Goal: Task Accomplishment & Management: Use online tool/utility

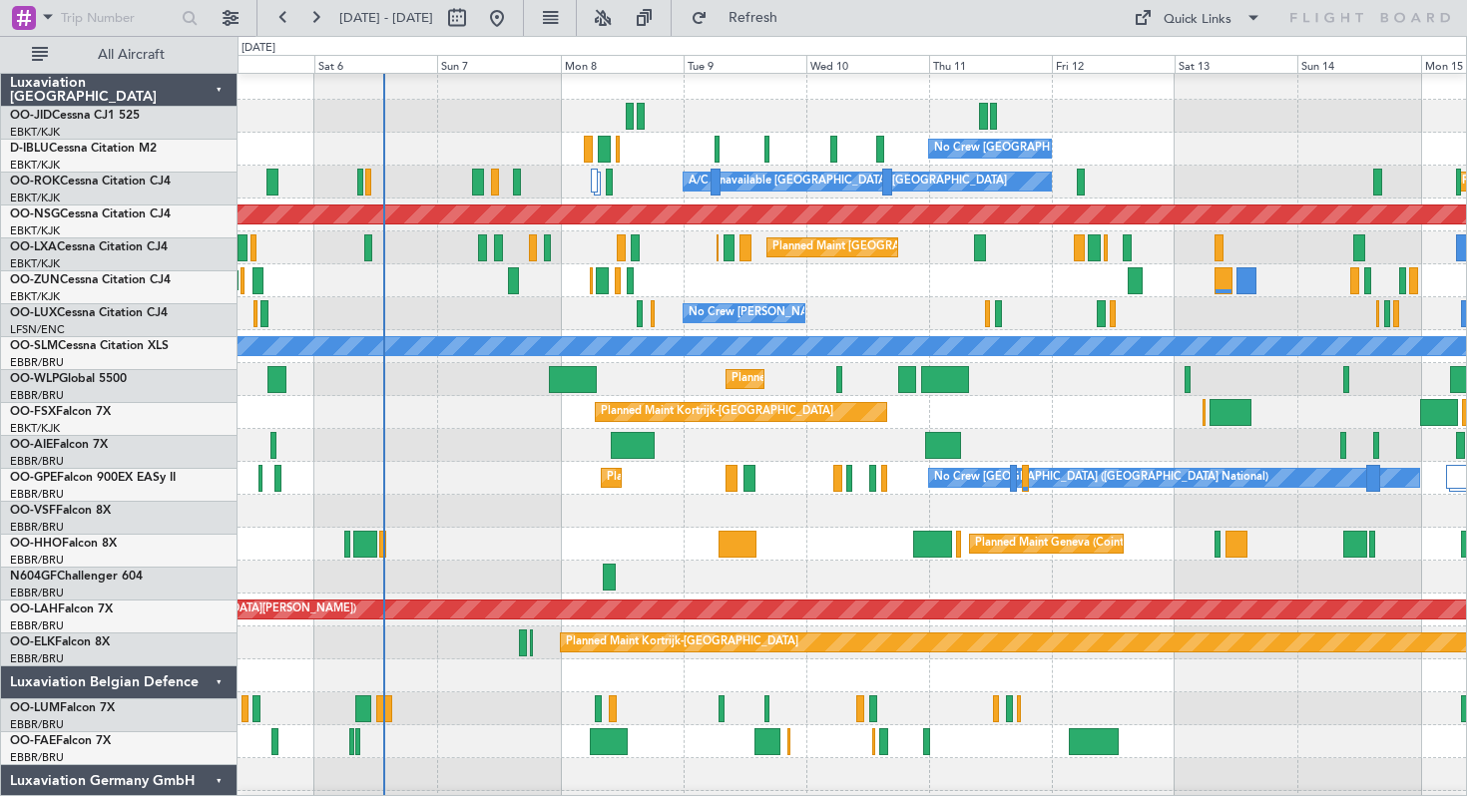
scroll to position [7, 0]
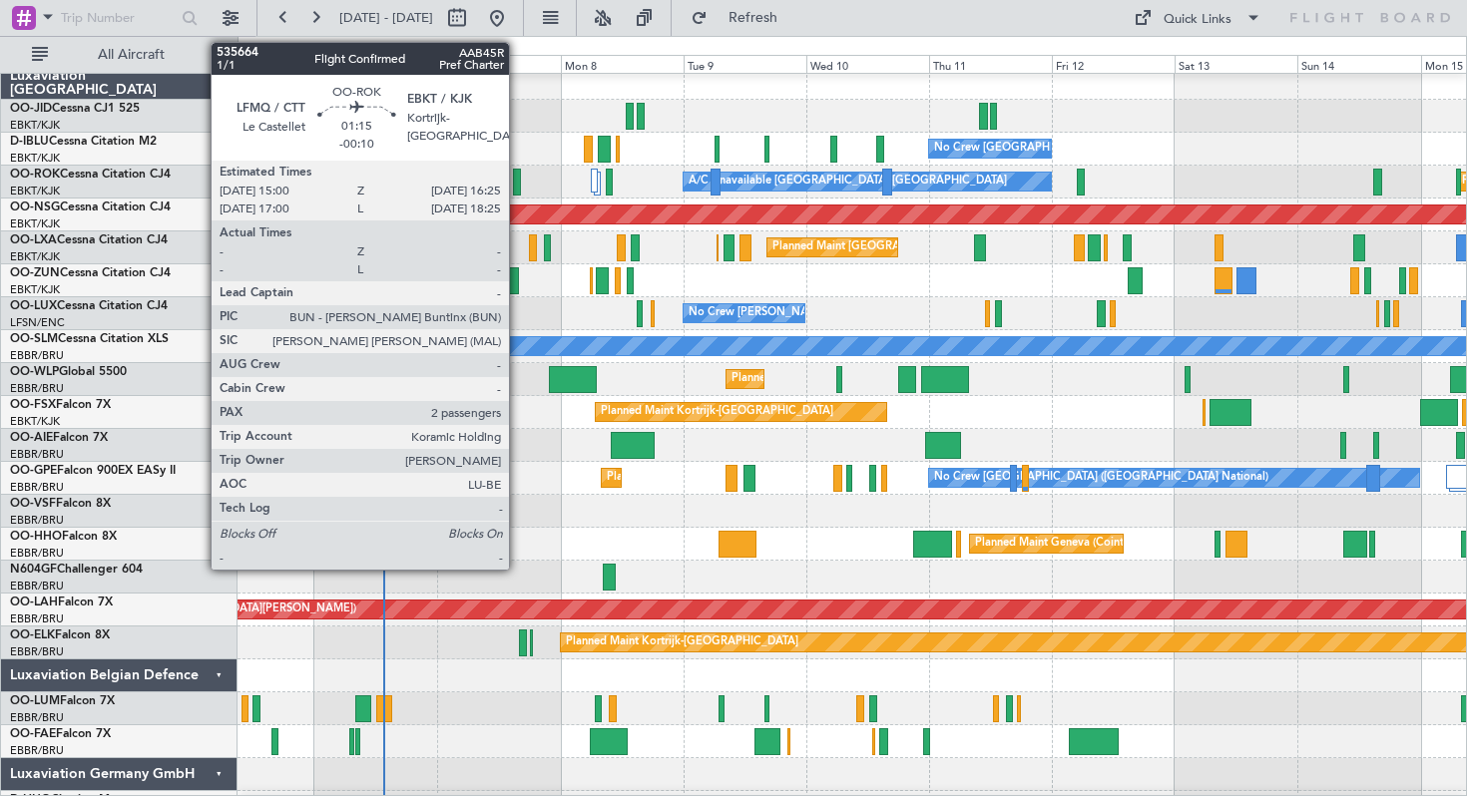
click at [518, 183] on div at bounding box center [517, 182] width 8 height 27
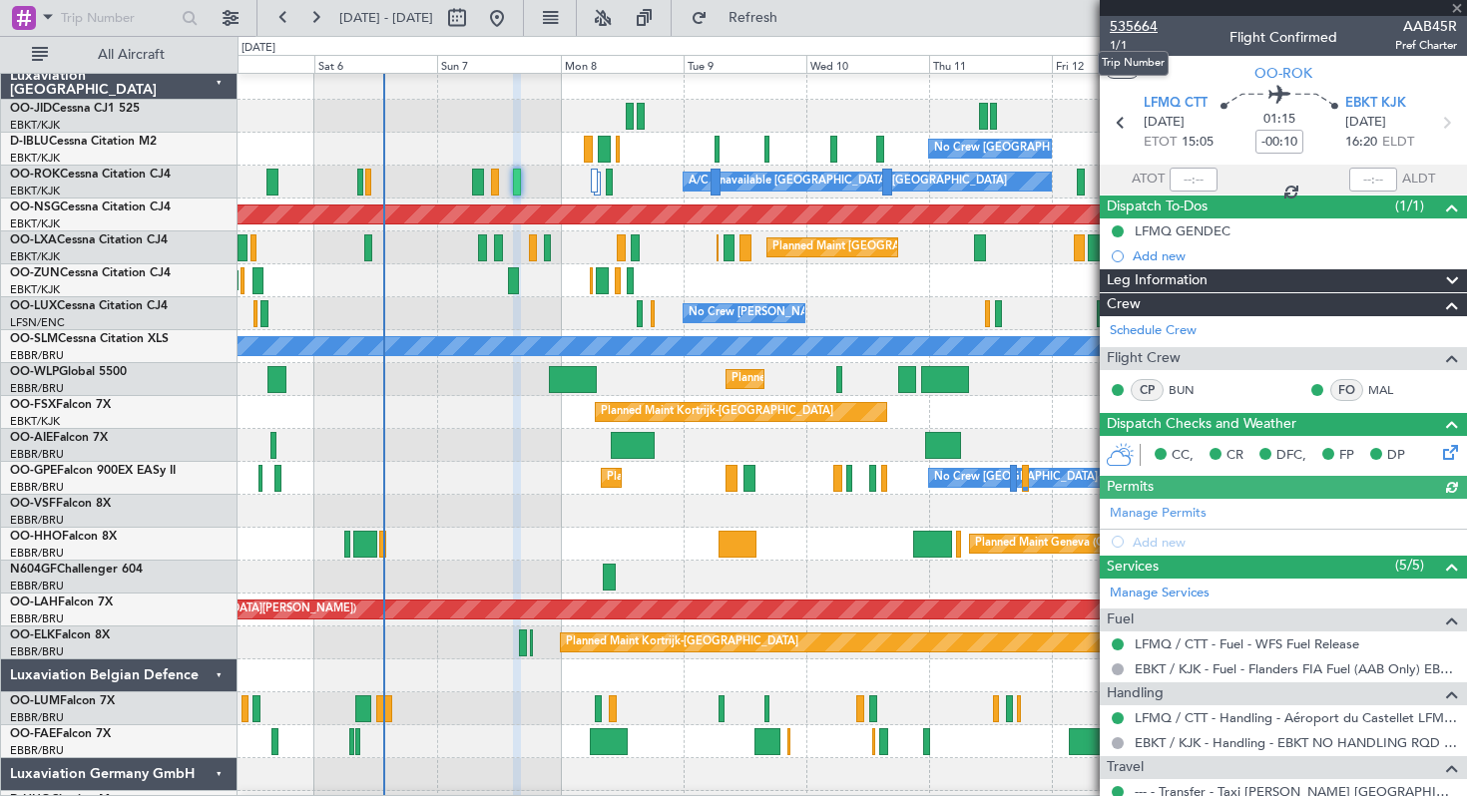
click at [1140, 25] on span "535664" at bounding box center [1134, 26] width 48 height 21
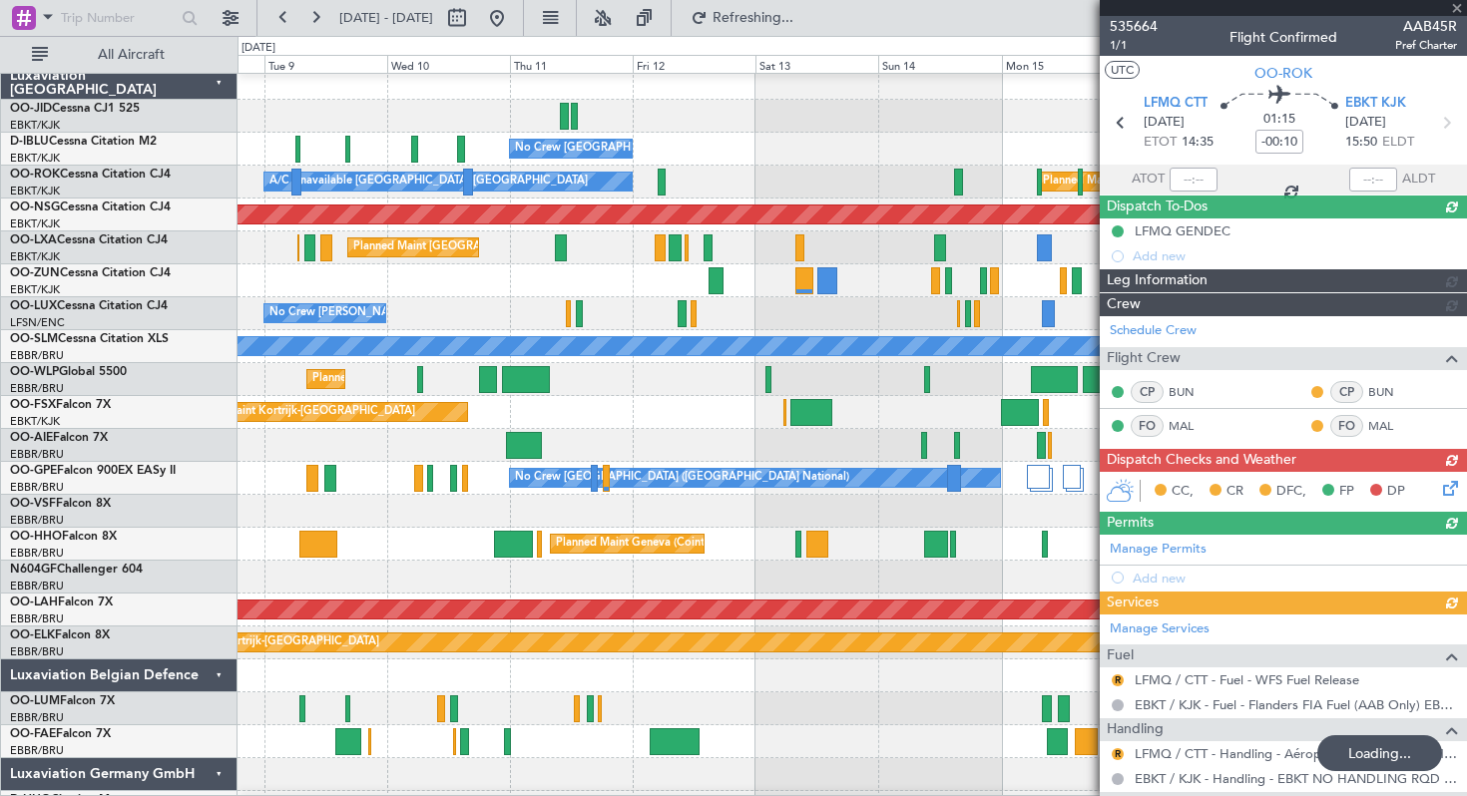
click at [261, 112] on div at bounding box center [852, 116] width 1228 height 33
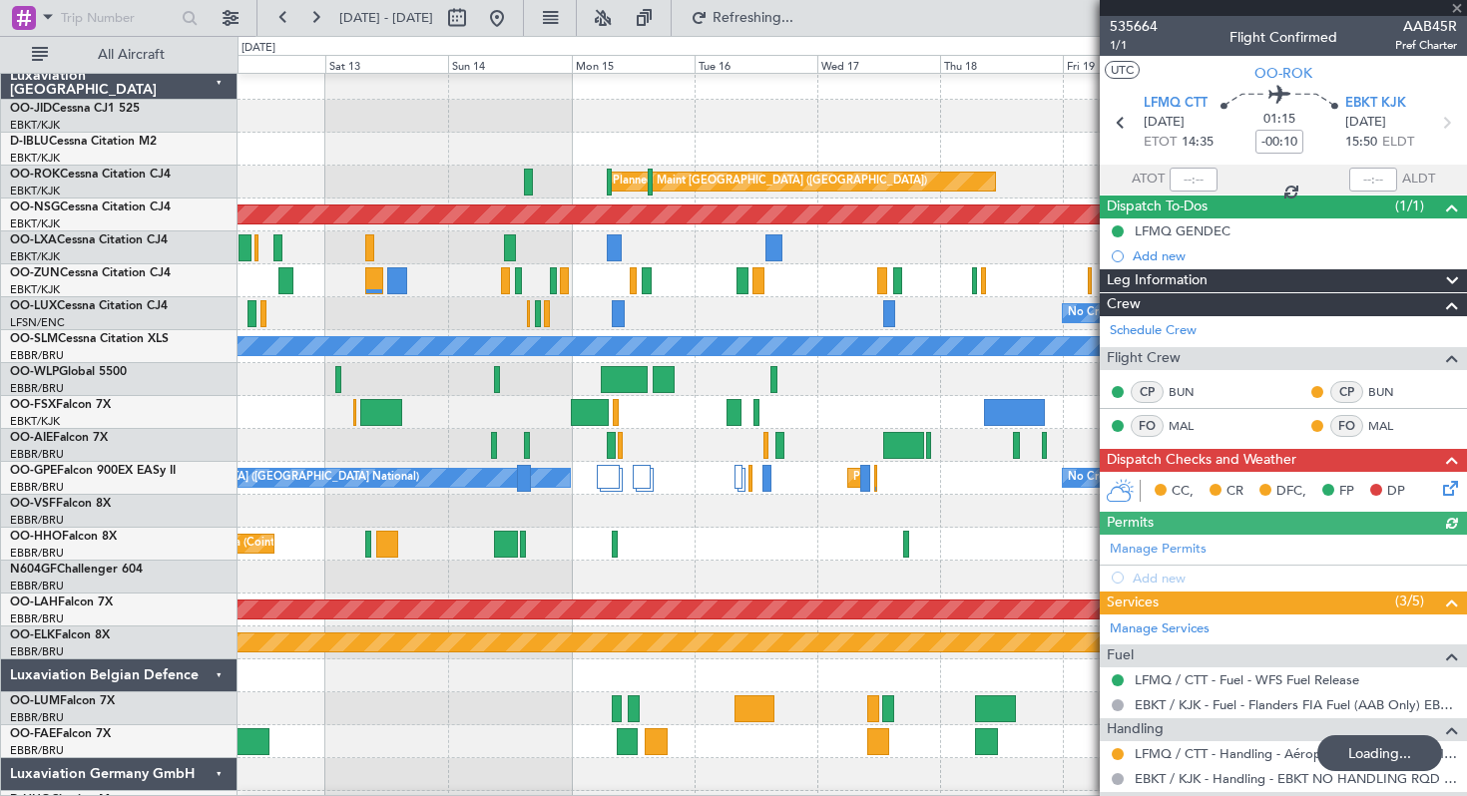
scroll to position [6, 0]
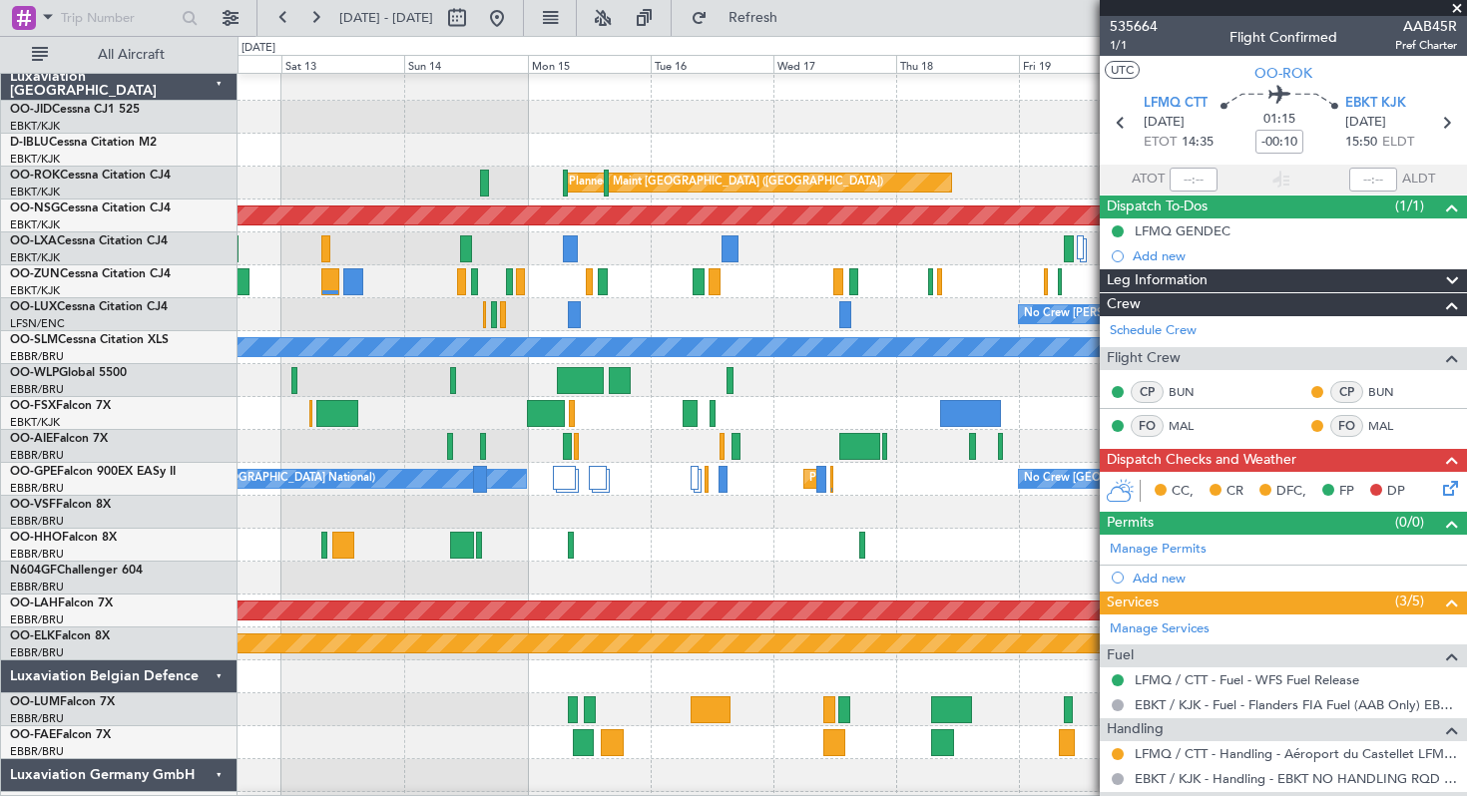
click at [1457, 4] on span at bounding box center [1457, 9] width 20 height 18
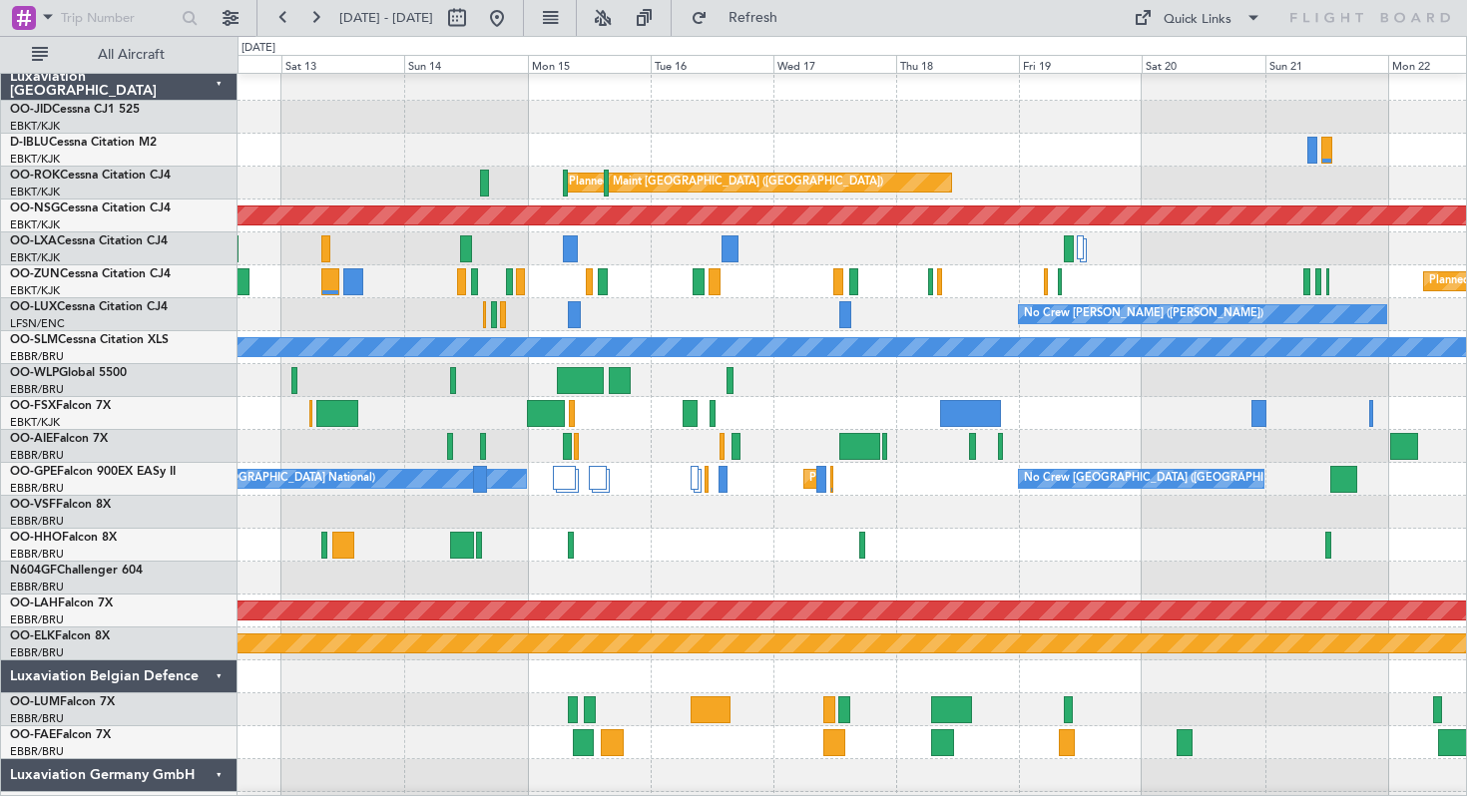
type input "0"
click at [314, 15] on button at bounding box center [315, 18] width 32 height 32
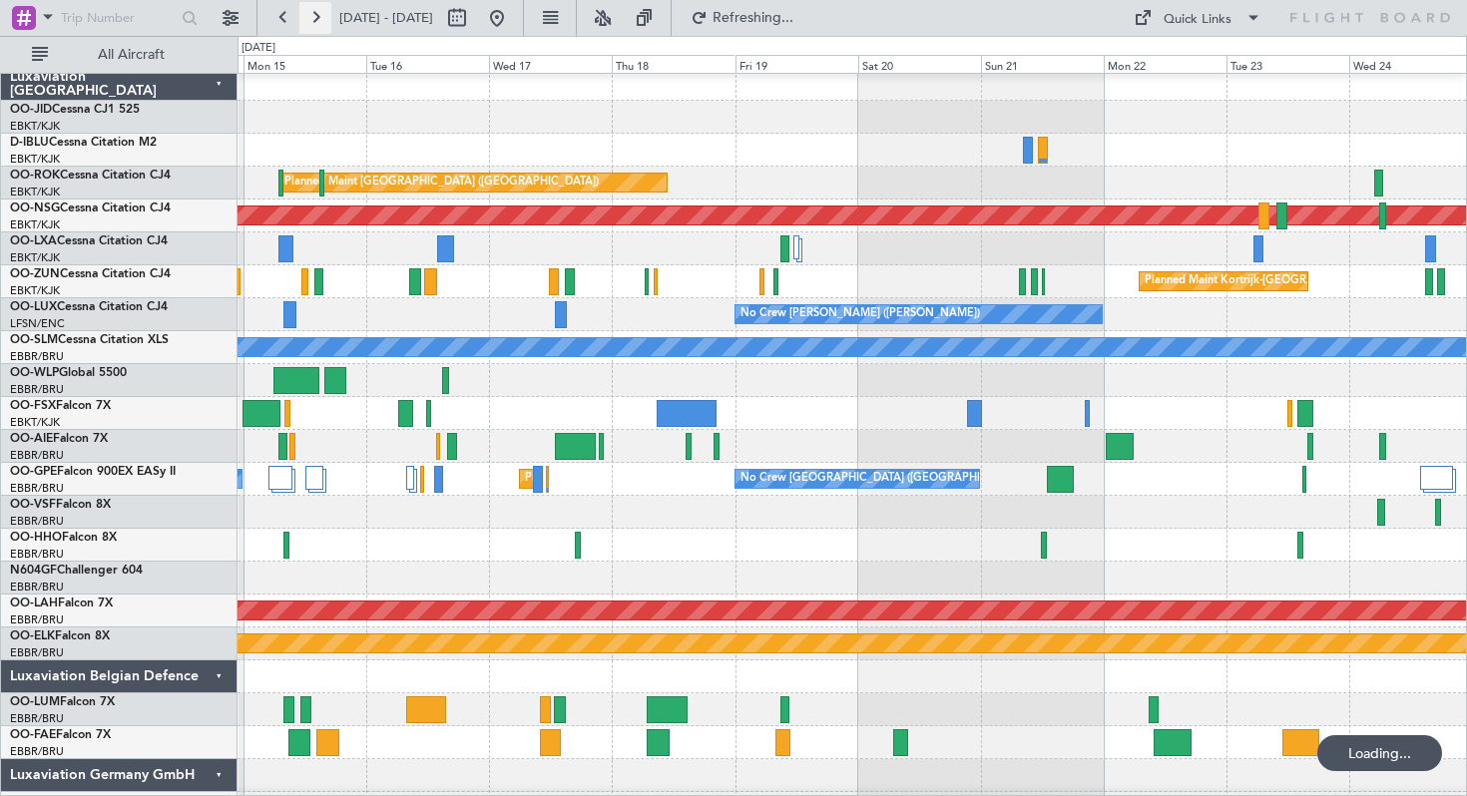
click at [314, 15] on button at bounding box center [315, 18] width 32 height 32
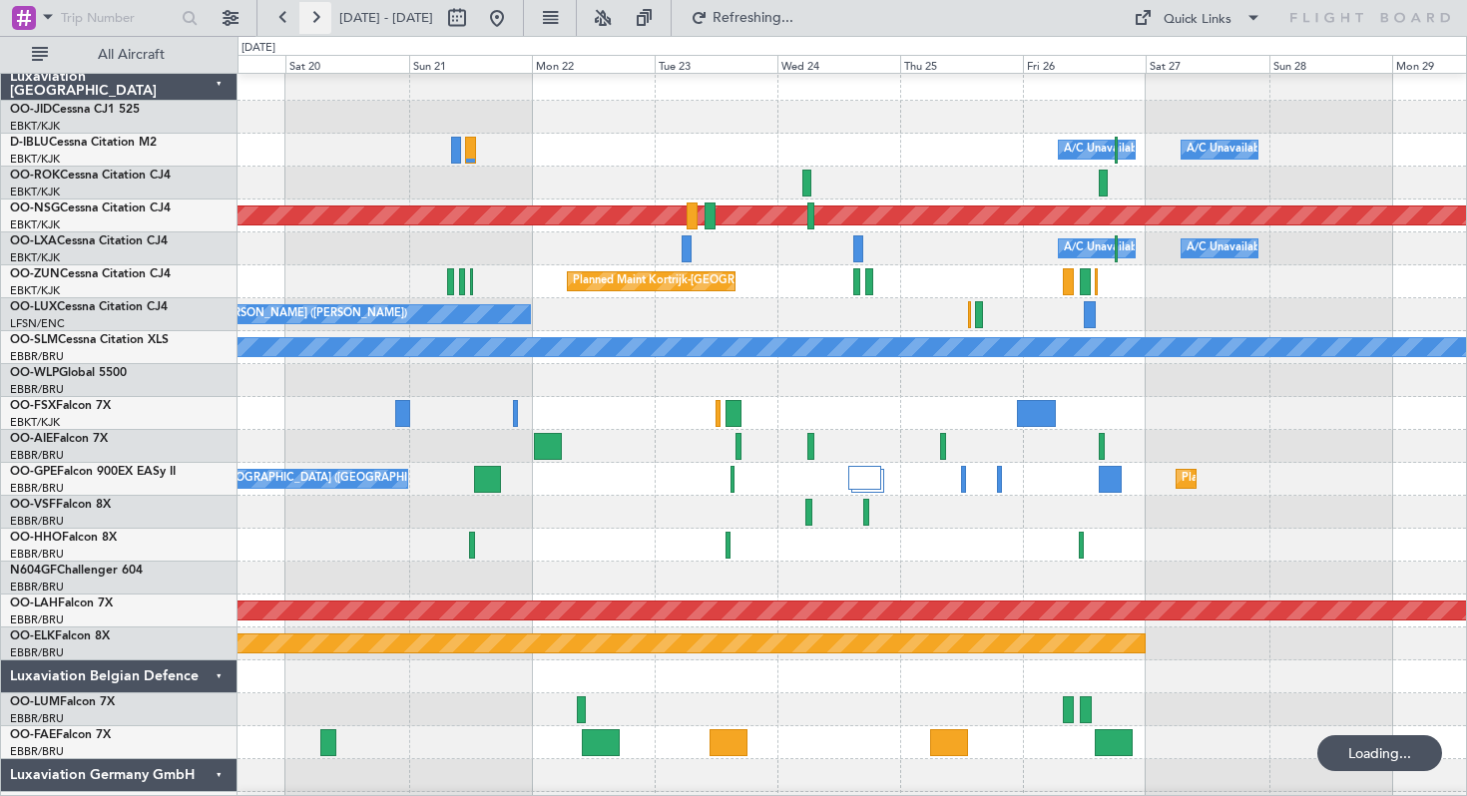
click at [314, 15] on button at bounding box center [315, 18] width 32 height 32
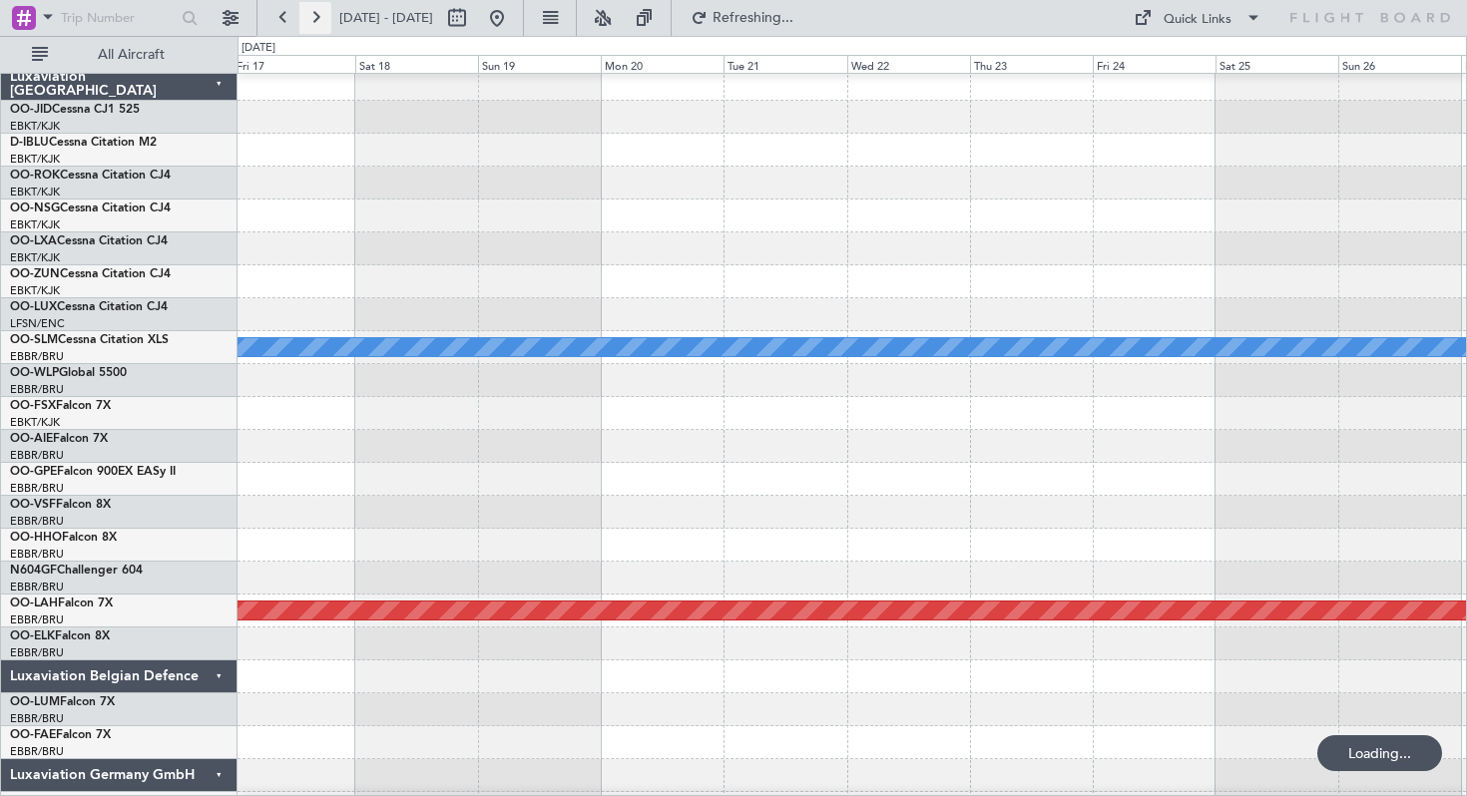
click at [314, 15] on button at bounding box center [315, 18] width 32 height 32
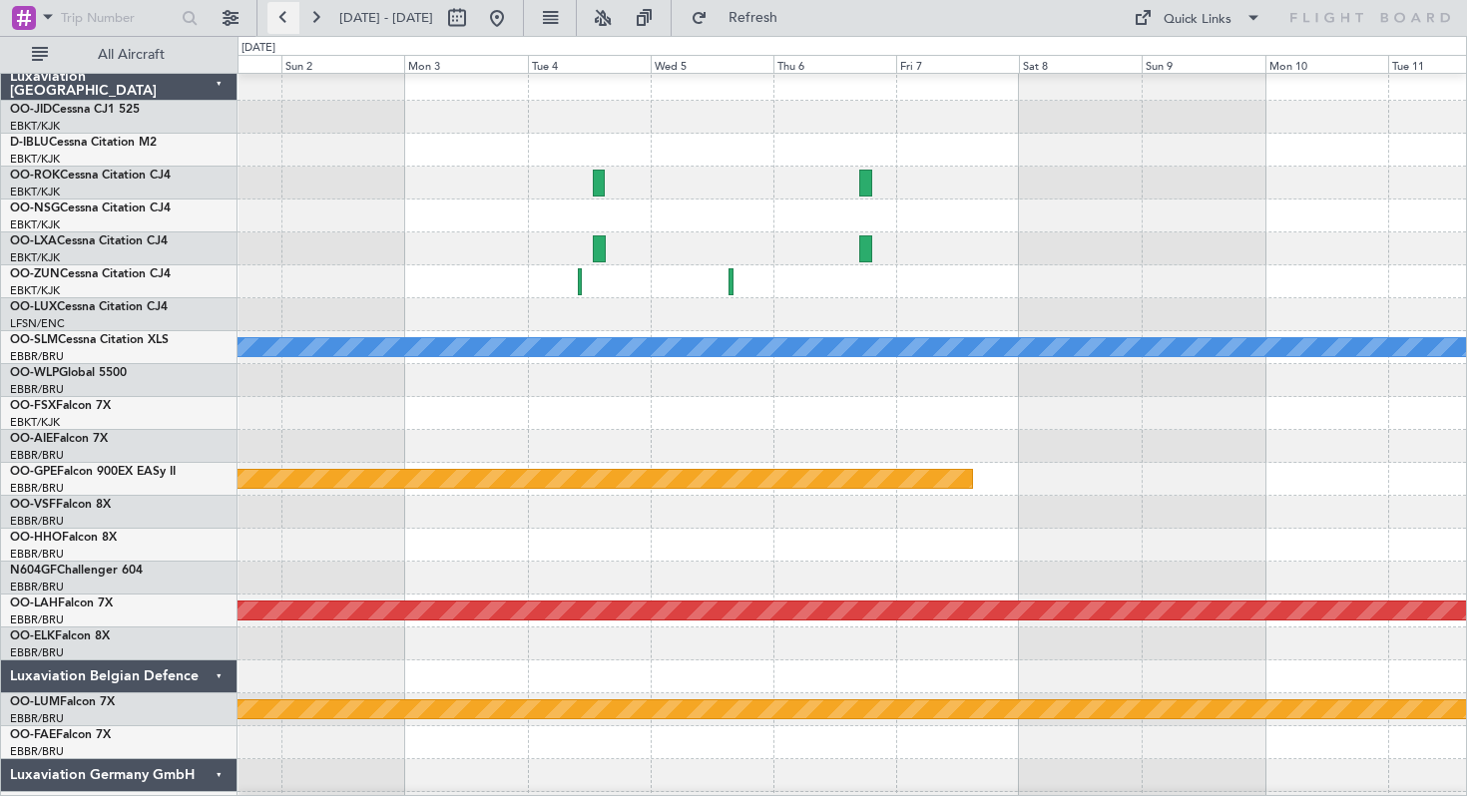
click at [285, 17] on button at bounding box center [283, 18] width 32 height 32
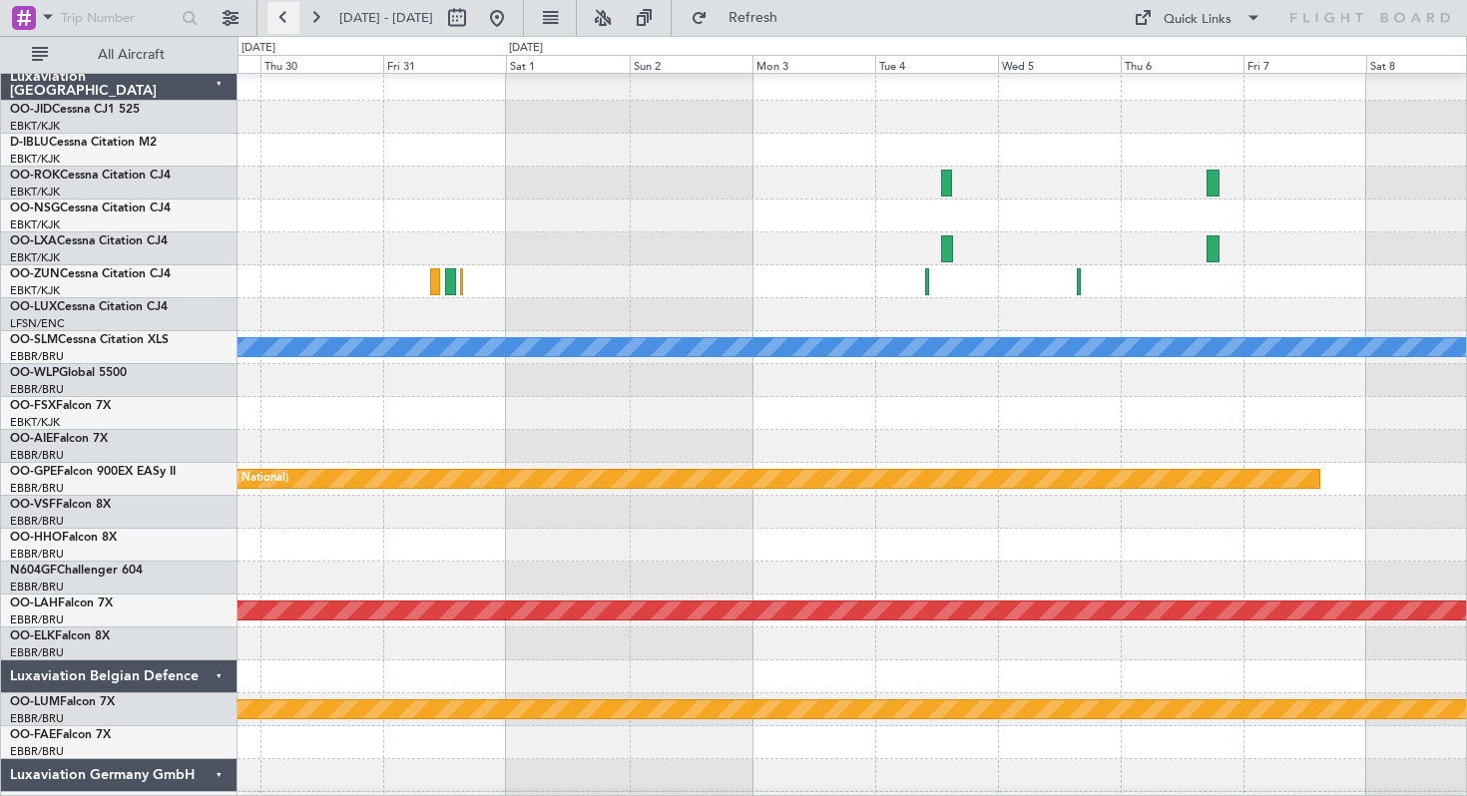
click at [285, 17] on button at bounding box center [283, 18] width 32 height 32
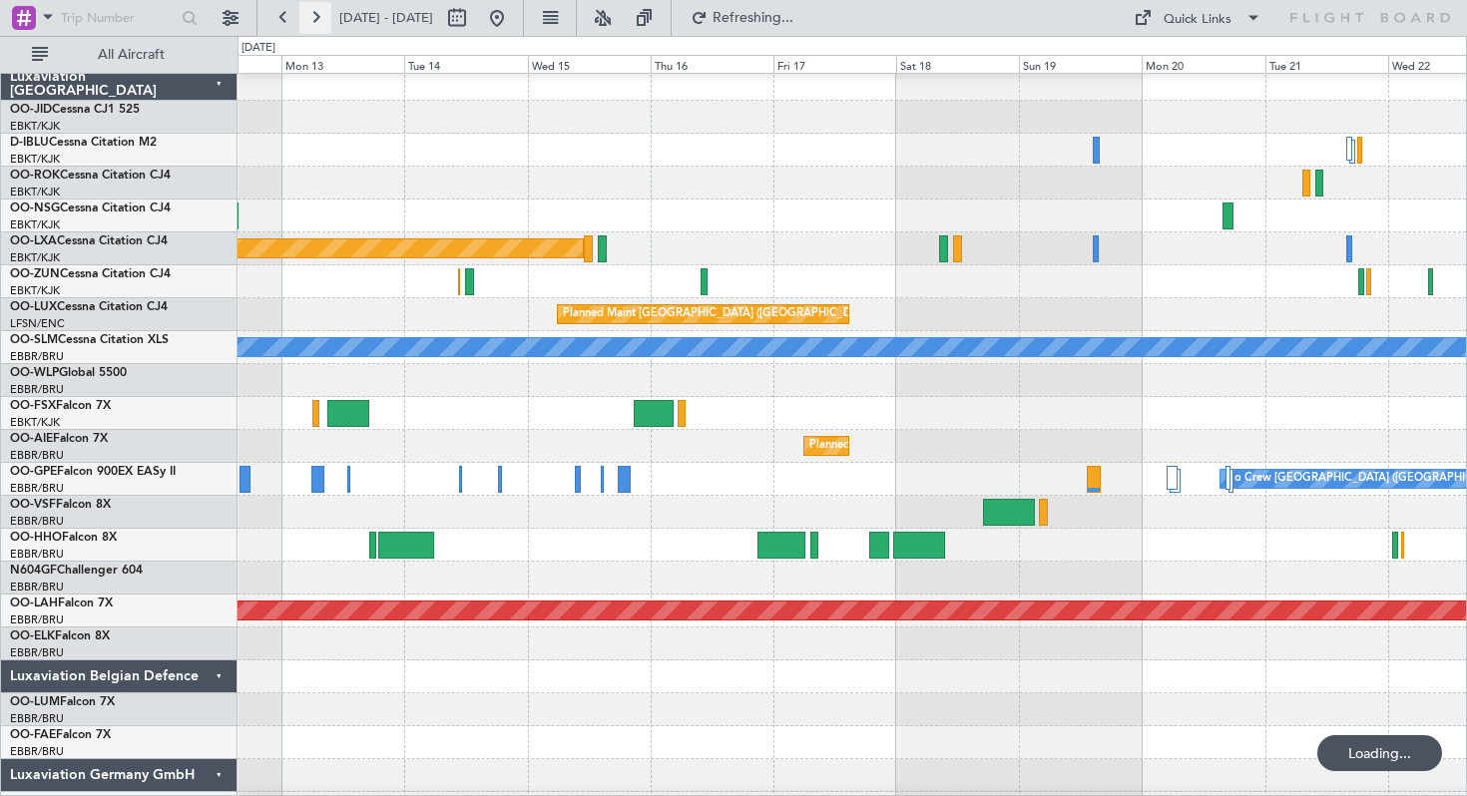
click at [313, 16] on button at bounding box center [315, 18] width 32 height 32
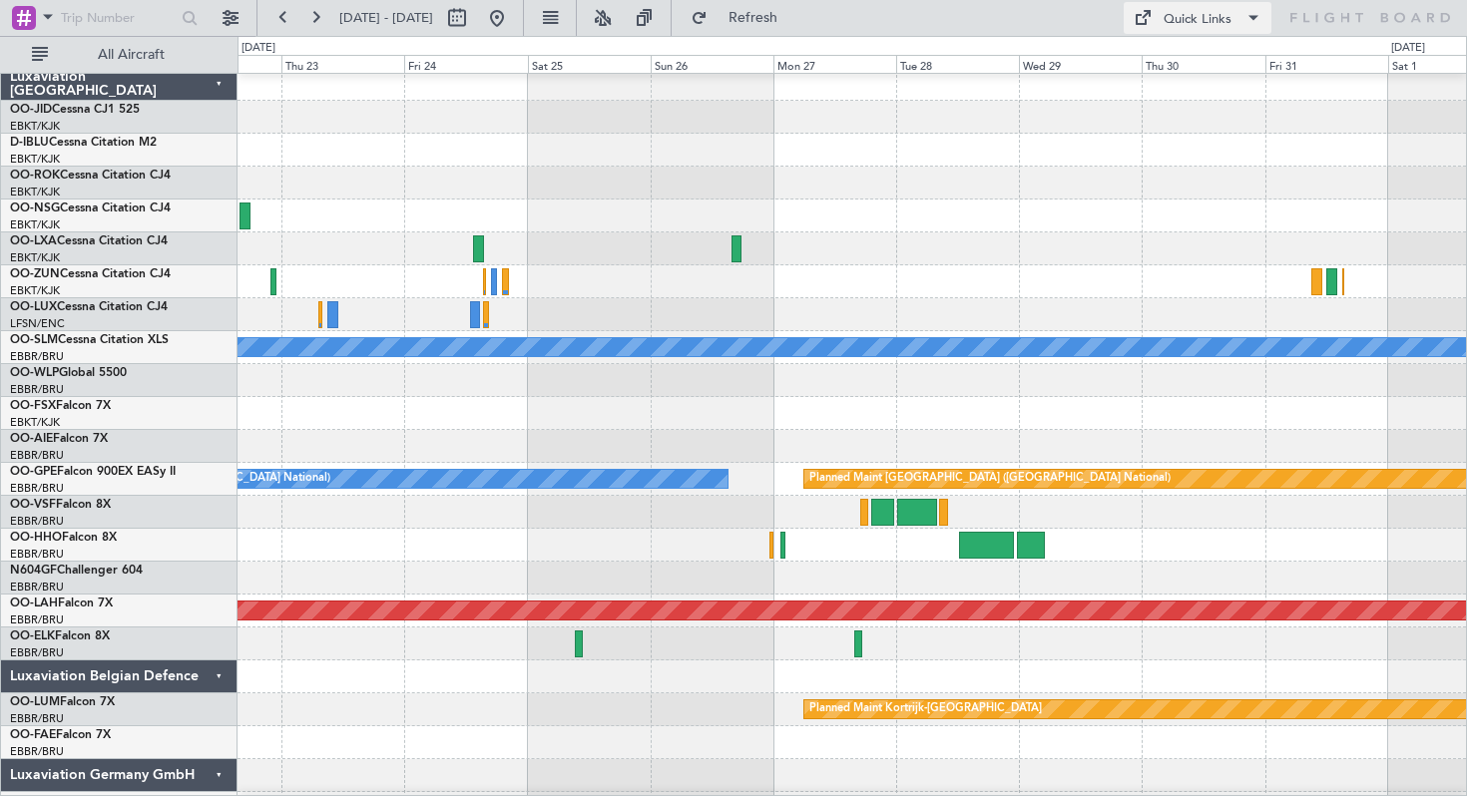
click at [1213, 11] on div "Quick Links" at bounding box center [1198, 20] width 68 height 20
click at [1161, 55] on button "Trip Builder" at bounding box center [1199, 66] width 150 height 48
click at [513, 14] on button at bounding box center [497, 18] width 32 height 32
